Goal: Transaction & Acquisition: Purchase product/service

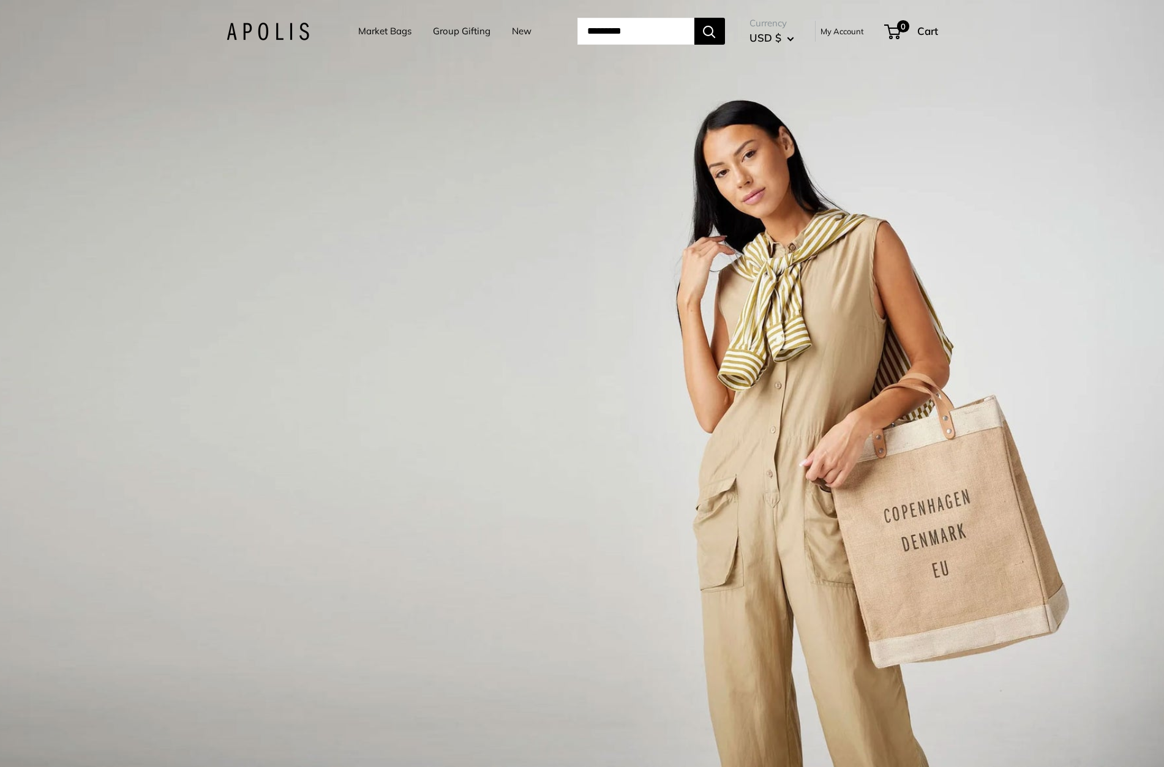
click at [385, 35] on link "Market Bags" at bounding box center [384, 31] width 53 height 17
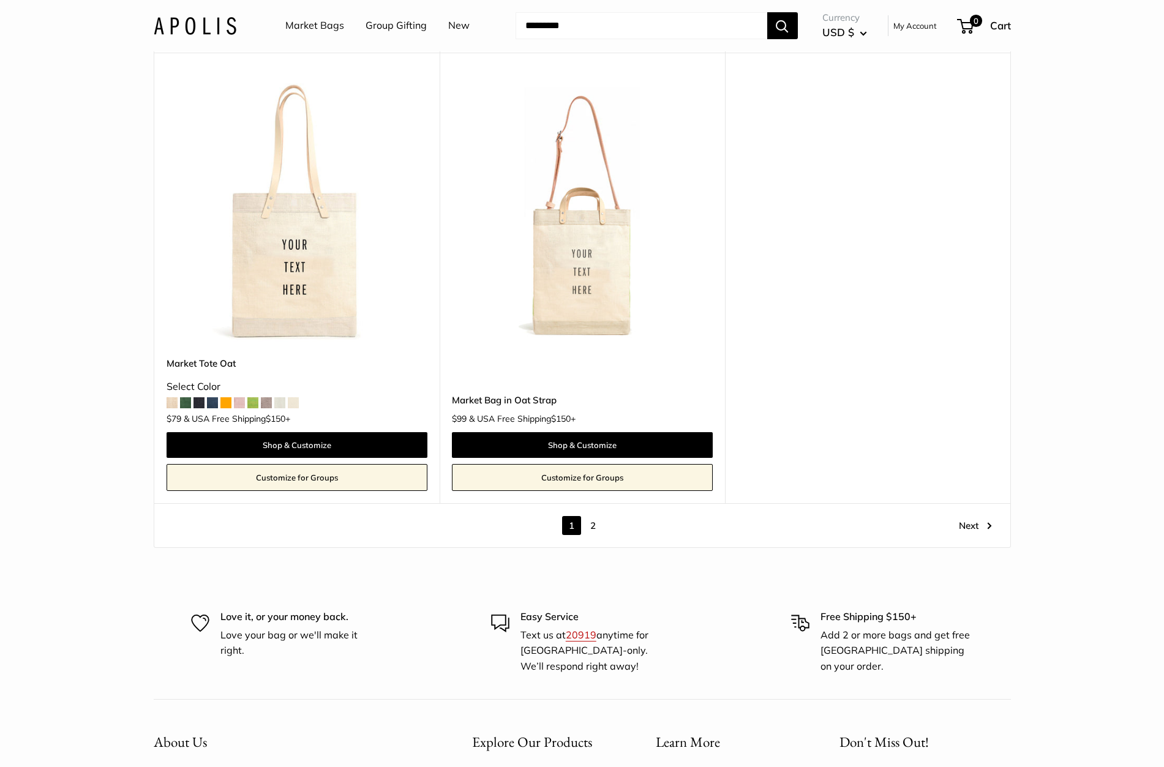
scroll to position [6847, 0]
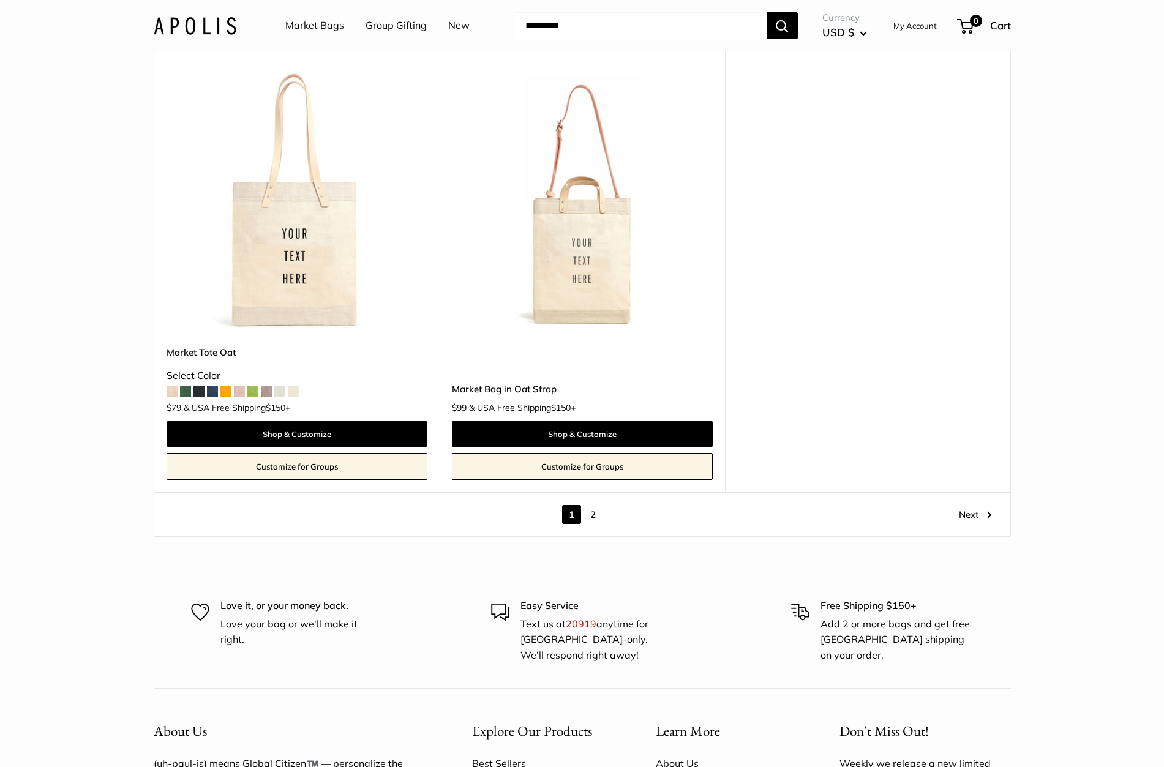
click at [591, 505] on link "2" at bounding box center [592, 514] width 19 height 19
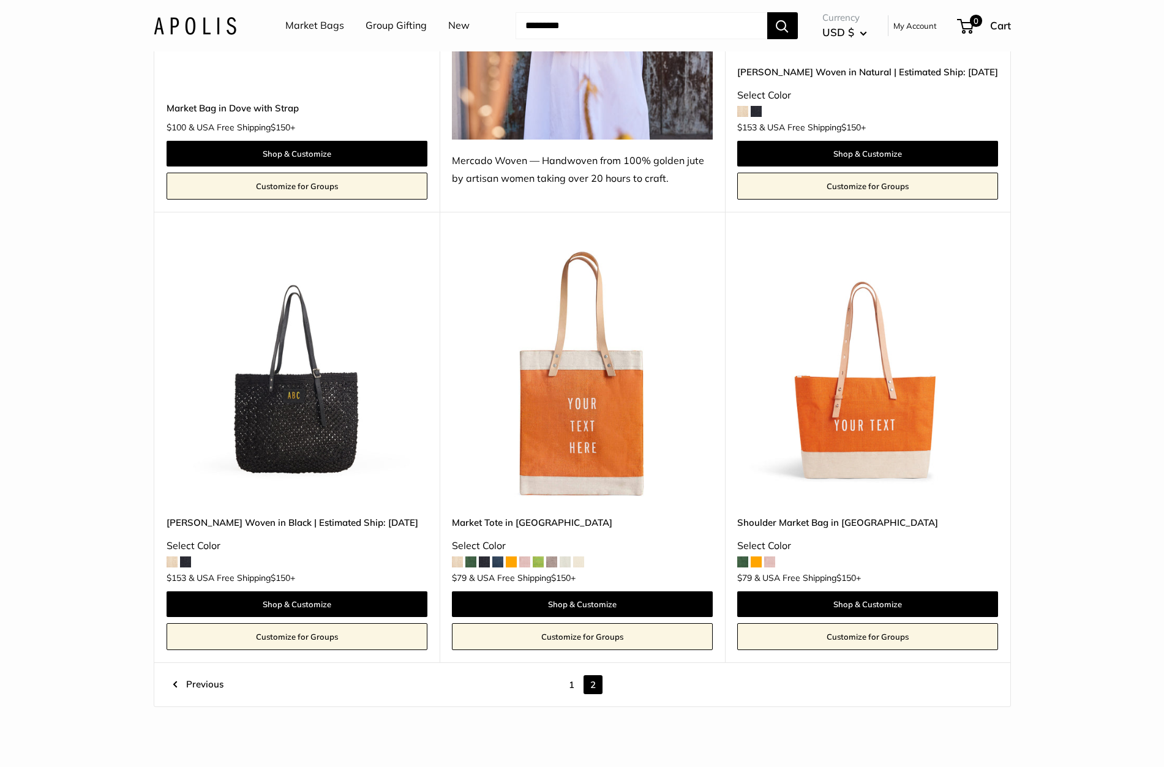
scroll to position [950, 0]
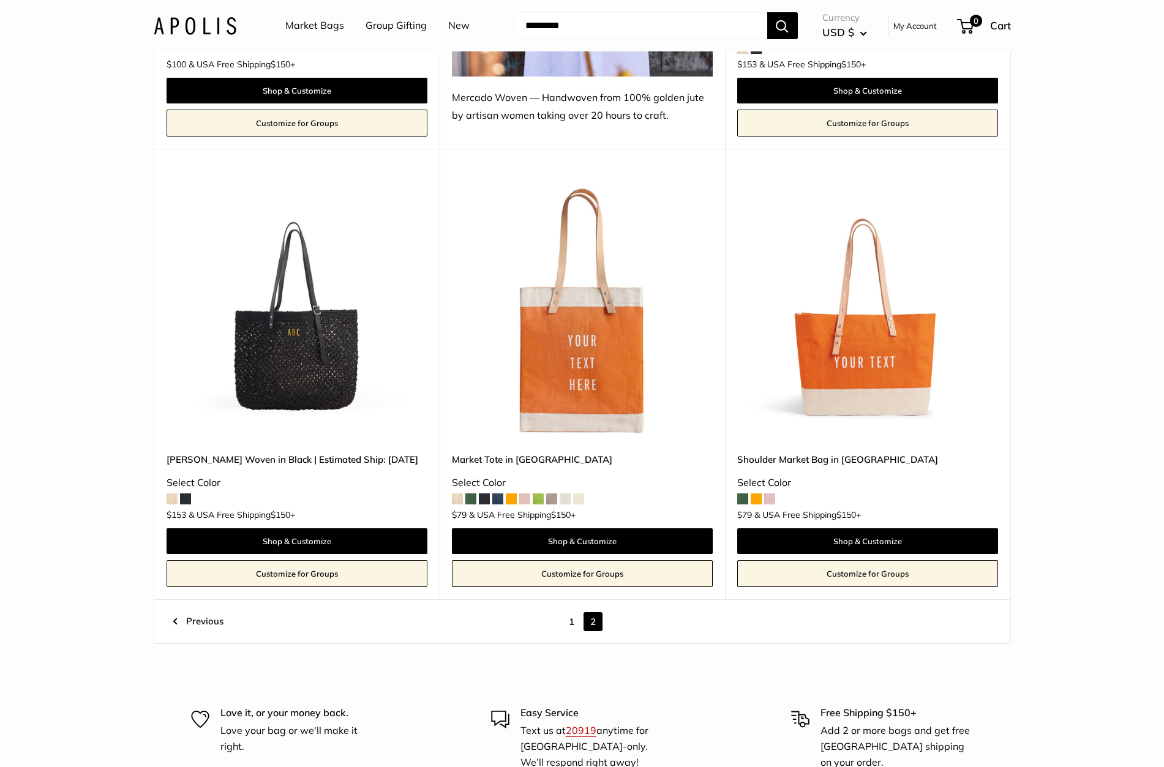
click at [0, 0] on img at bounding box center [0, 0] width 0 height 0
